Goal: Transaction & Acquisition: Obtain resource

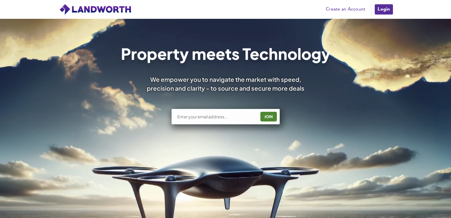
click at [381, 5] on link "Login" at bounding box center [383, 9] width 19 height 11
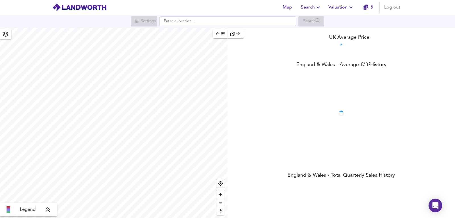
click at [374, 8] on span "5" at bounding box center [368, 7] width 18 height 8
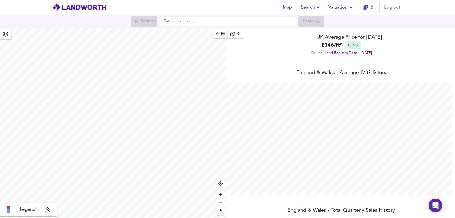
scroll to position [218, 455]
click at [353, 6] on icon "button" at bounding box center [350, 7] width 7 height 7
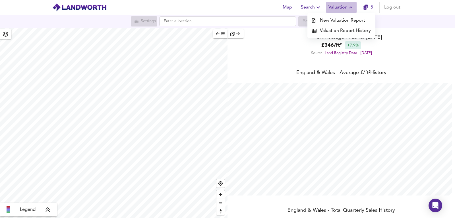
click at [353, 6] on icon "button" at bounding box center [350, 7] width 7 height 7
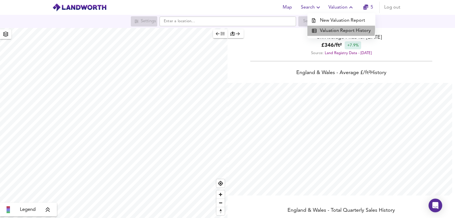
click at [333, 29] on li "Valuation Report History" at bounding box center [341, 31] width 68 height 10
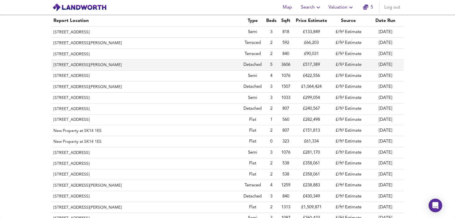
click at [224, 61] on th "Willowtree House, Main Road, Barnoldby Le Beck, North East Lincolnshire, DN37 0…" at bounding box center [146, 64] width 190 height 11
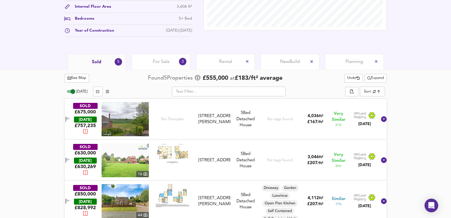
scroll to position [227, 0]
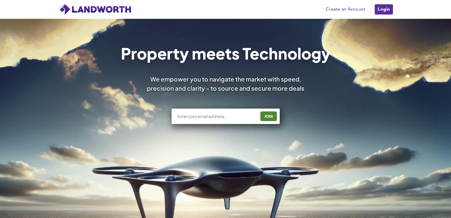
click at [388, 4] on link "Login" at bounding box center [383, 9] width 19 height 11
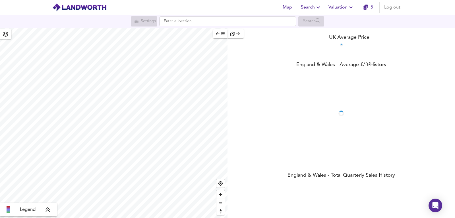
click at [347, 8] on span "Valuation" at bounding box center [341, 7] width 26 height 8
click at [325, 19] on li "New Valuation Report" at bounding box center [341, 20] width 68 height 10
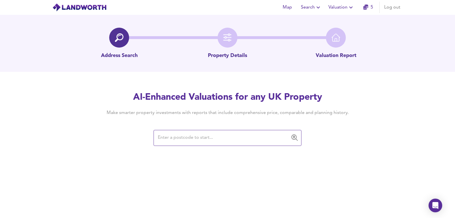
click at [150, 152] on div "Map Search Valuation 5 Log out Address Search Property Details Valuation Report…" at bounding box center [227, 109] width 455 height 218
click at [168, 140] on input "text" at bounding box center [223, 137] width 134 height 11
paste input "B31 4PL"
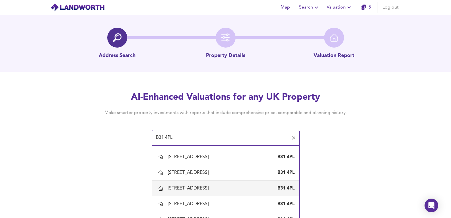
scroll to position [171, 0]
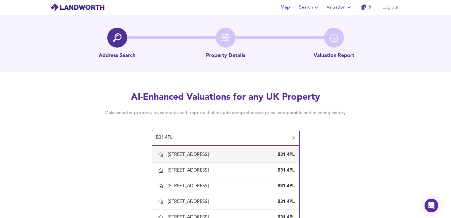
click at [200, 160] on div "102 Edenhurst Road, Birmingham B31 4PL" at bounding box center [225, 154] width 138 height 12
type input "102 Edenhurst Road, Birmingham"
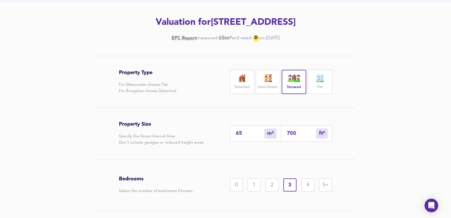
scroll to position [108, 0]
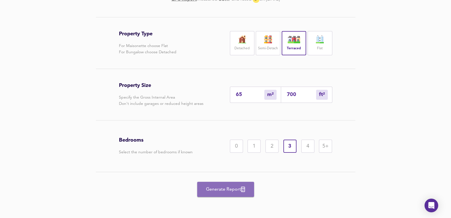
click at [214, 187] on span "Generate Report" at bounding box center [225, 189] width 45 height 8
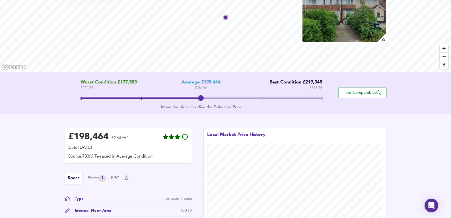
scroll to position [133, 0]
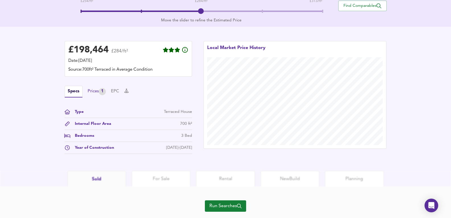
drag, startPoint x: 94, startPoint y: 85, endPoint x: 95, endPoint y: 90, distance: 5.1
click at [94, 86] on div "£ 198,464 £284/ft² Date: 23 September 2025 Source: 700ft² Terraced in Average C…" at bounding box center [128, 97] width 127 height 113
click at [99, 95] on div "Prices 1" at bounding box center [97, 91] width 18 height 7
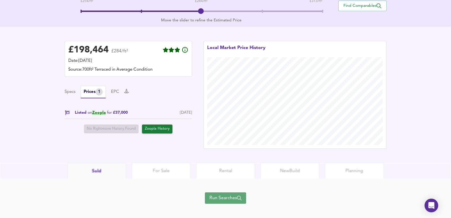
click at [229, 201] on span "Run Searches" at bounding box center [225, 198] width 32 height 8
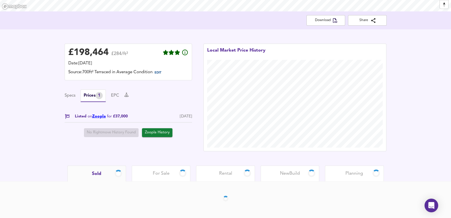
click at [99, 115] on link "Zoopla" at bounding box center [99, 116] width 14 height 4
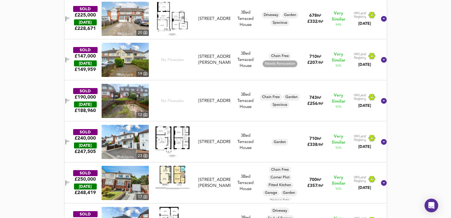
scroll to position [360, 0]
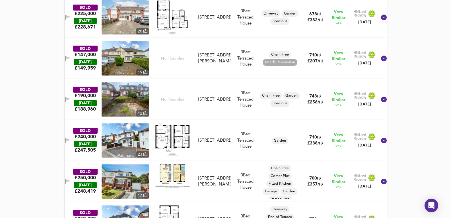
click at [123, 101] on img at bounding box center [125, 99] width 47 height 34
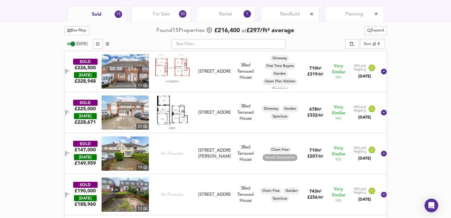
scroll to position [227, 0]
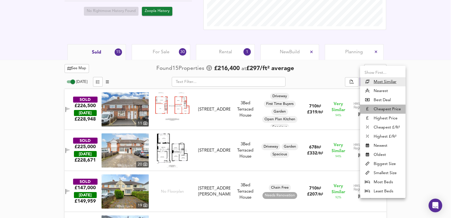
click at [389, 105] on li "Cheapest Price" at bounding box center [382, 108] width 45 height 9
type input "cheapest"
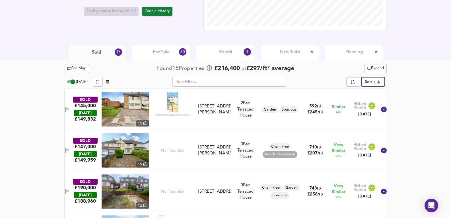
drag, startPoint x: 180, startPoint y: 58, endPoint x: 168, endPoint y: 40, distance: 21.9
click at [181, 59] on div "For Sale 30" at bounding box center [161, 52] width 59 height 16
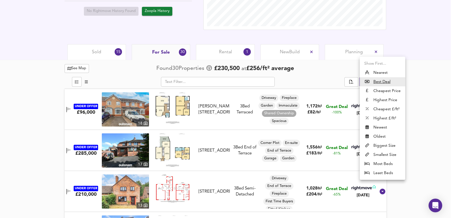
click at [390, 93] on li "Cheapest Price" at bounding box center [382, 90] width 45 height 9
type input "cheapest"
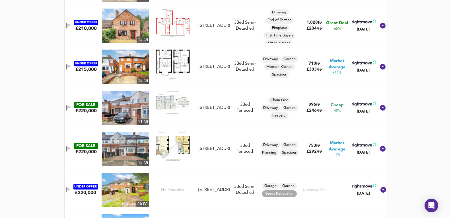
scroll to position [645, 0]
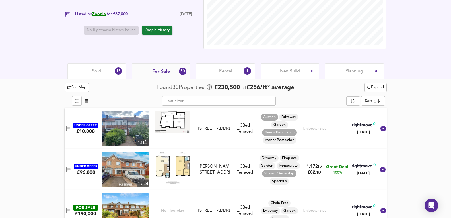
click at [101, 72] on div "Sold 15" at bounding box center [96, 71] width 59 height 16
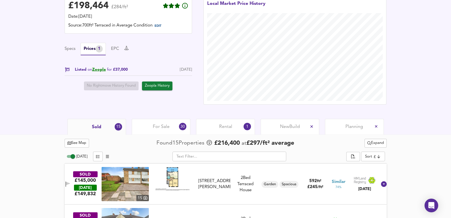
scroll to position [147, 0]
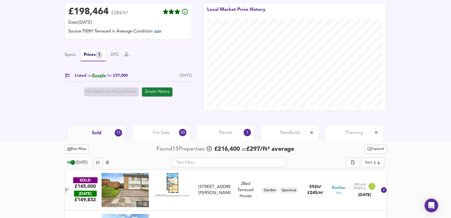
click at [212, 122] on div "£ 198,464 £284/ft² Date: 23 September 2025 Source: 700ft² Terraced in Average C…" at bounding box center [225, 57] width 451 height 136
click at [166, 133] on span "For Sale" at bounding box center [161, 132] width 17 height 6
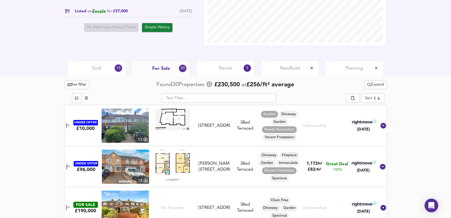
scroll to position [223, 0]
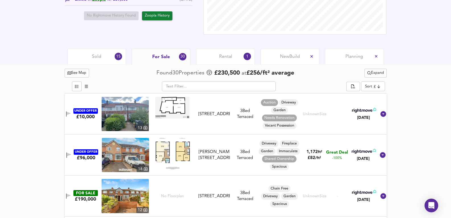
click at [130, 113] on img at bounding box center [125, 114] width 47 height 34
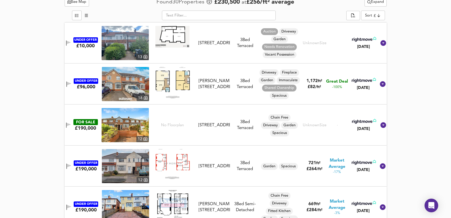
scroll to position [242, 0]
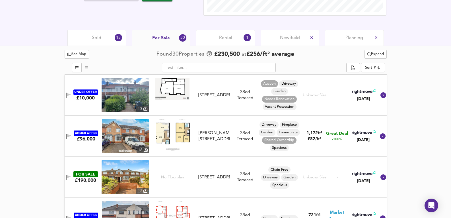
click at [82, 41] on div "Sold 15" at bounding box center [96, 38] width 59 height 16
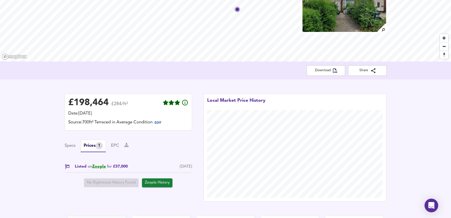
scroll to position [57, 0]
click at [105, 167] on link "Zoopla" at bounding box center [99, 166] width 14 height 4
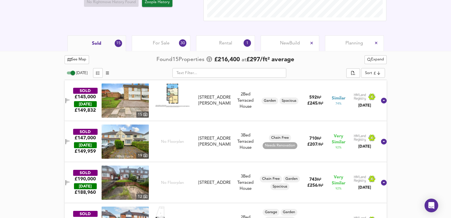
scroll to position [227, 0]
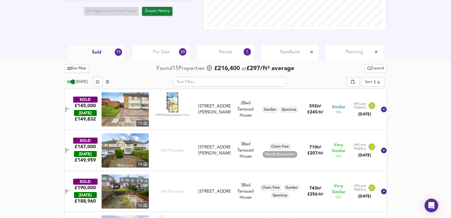
click at [172, 56] on div "For Sale 30" at bounding box center [161, 52] width 59 height 16
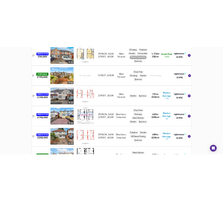
scroll to position [303, 0]
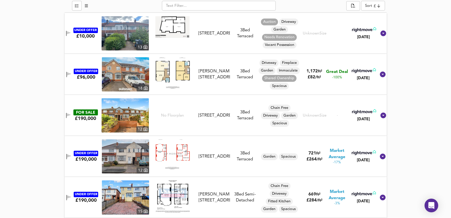
click at [135, 36] on img at bounding box center [125, 33] width 47 height 34
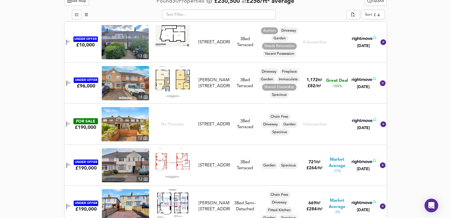
scroll to position [341, 0]
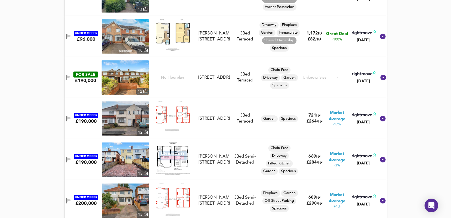
click at [125, 75] on img at bounding box center [125, 77] width 47 height 34
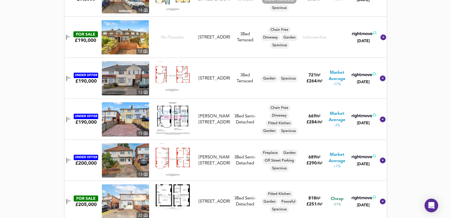
scroll to position [436, 0]
